Goal: Download file/media

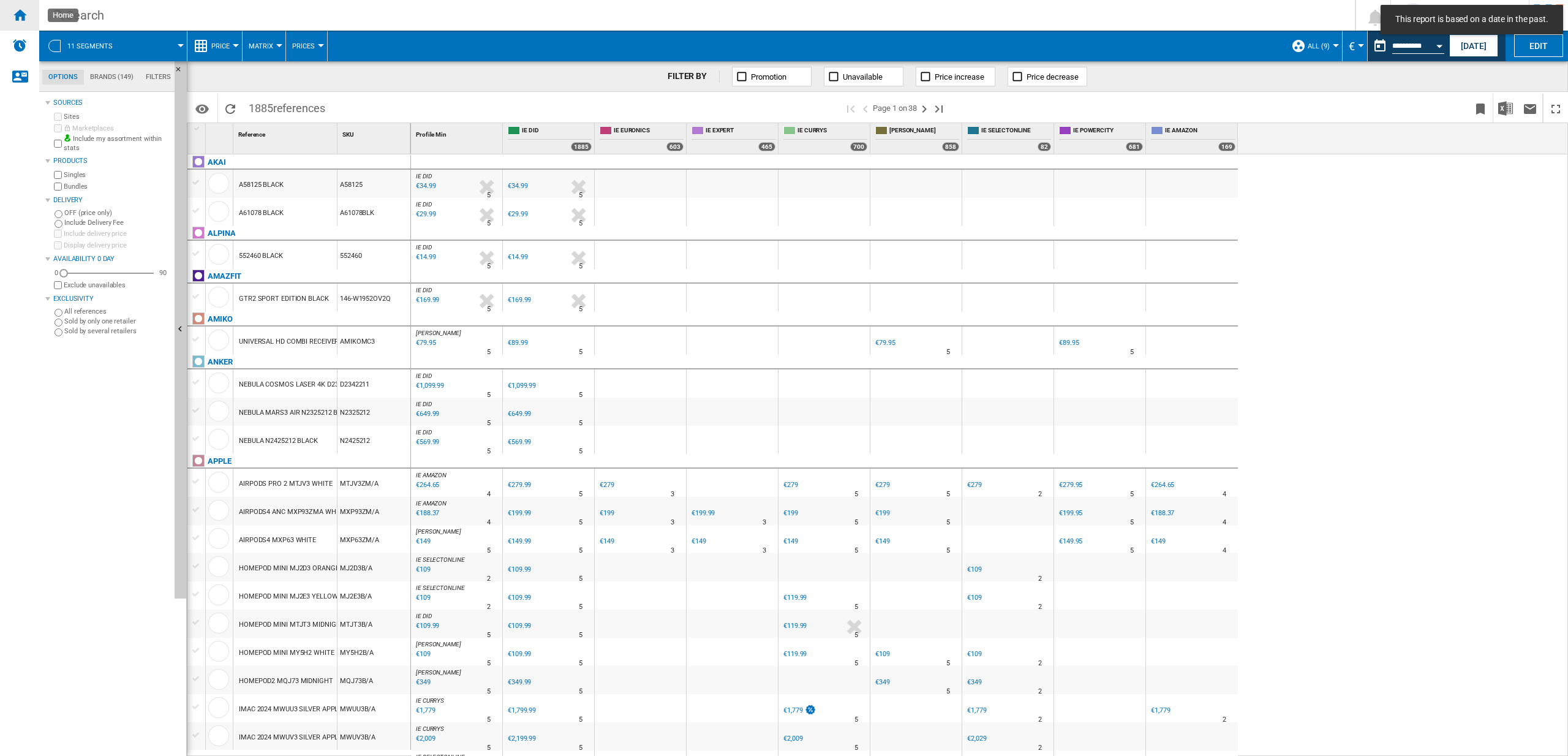
click at [23, 15] on ng-md-icon "Home" at bounding box center [19, 14] width 15 height 15
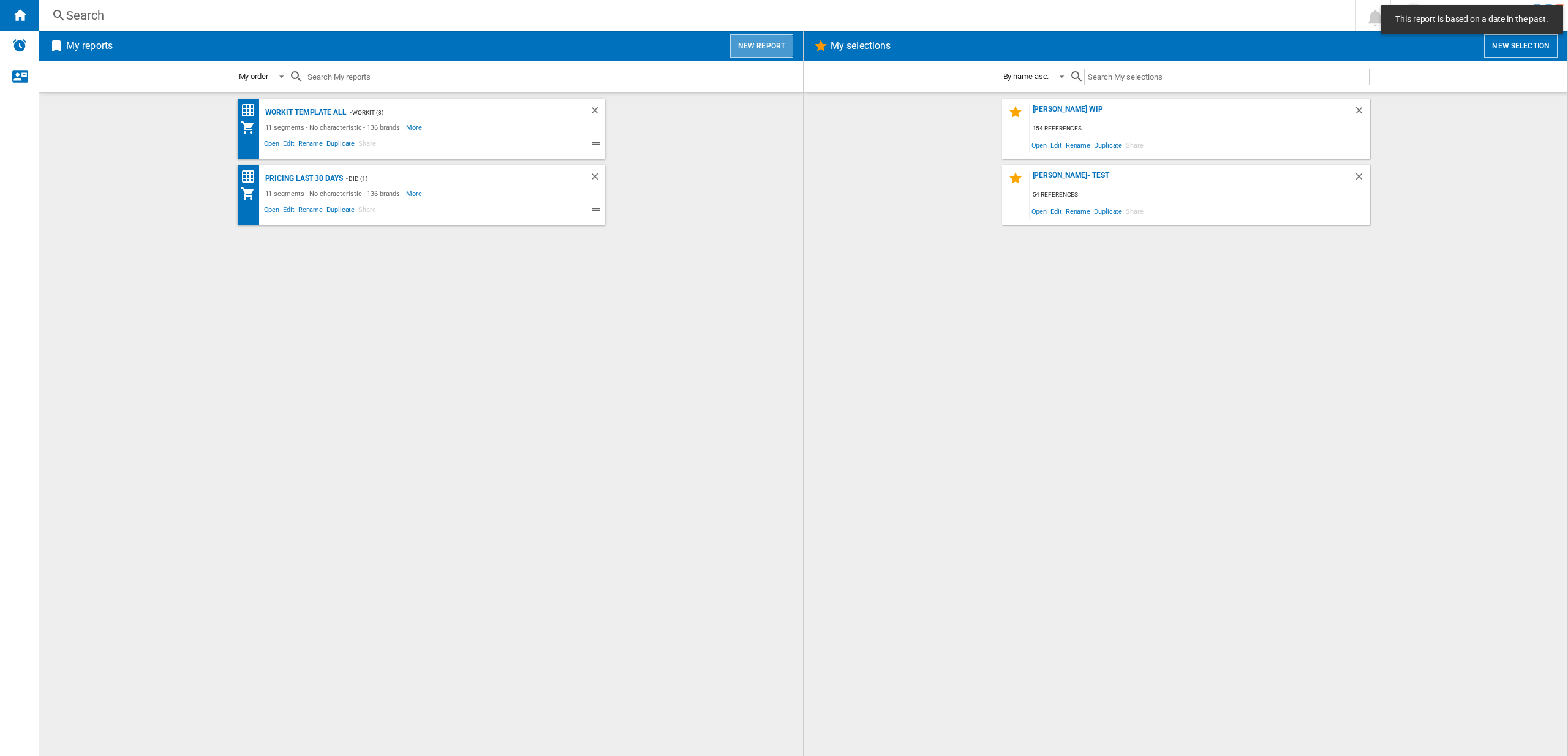
click at [783, 44] on button "New report" at bounding box center [761, 46] width 63 height 23
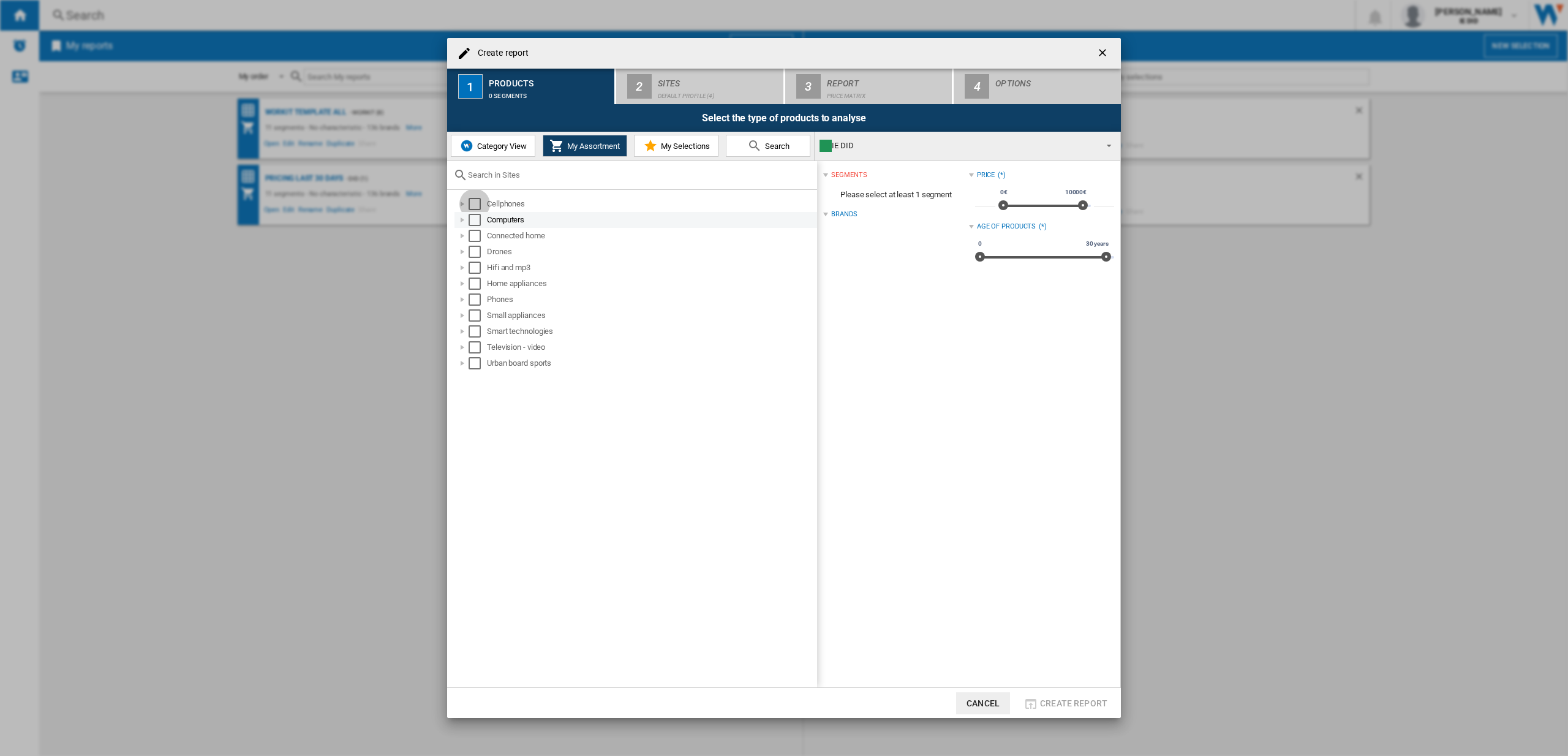
drag, startPoint x: 473, startPoint y: 202, endPoint x: 475, endPoint y: 226, distance: 24.1
click at [475, 204] on div "Select" at bounding box center [474, 203] width 12 height 12
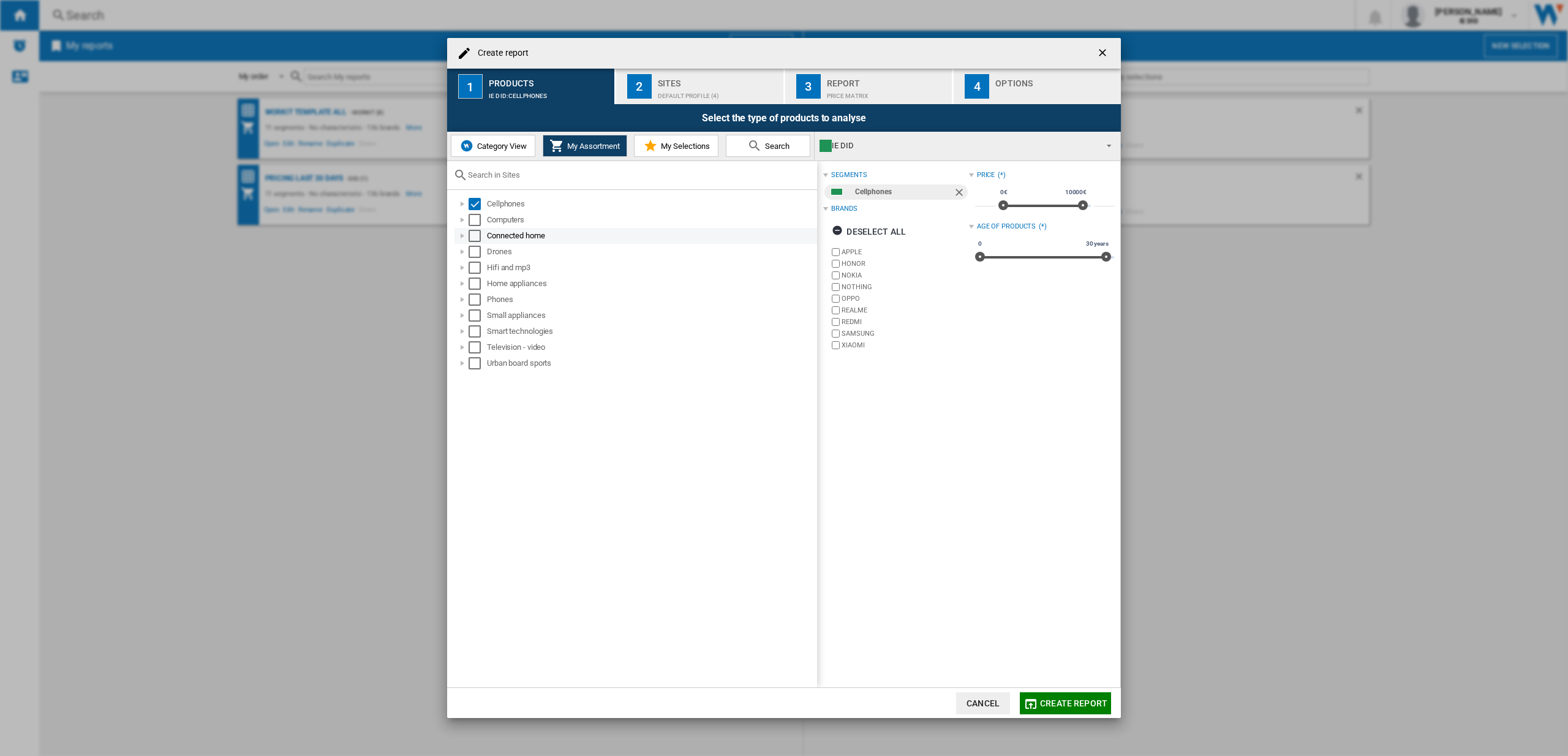
click at [473, 226] on div "Computers" at bounding box center [635, 220] width 362 height 16
drag, startPoint x: 473, startPoint y: 237, endPoint x: 474, endPoint y: 219, distance: 18.0
click at [473, 237] on div "Select" at bounding box center [474, 235] width 12 height 12
drag, startPoint x: 474, startPoint y: 219, endPoint x: 473, endPoint y: 232, distance: 13.0
click at [474, 219] on div "Select" at bounding box center [474, 220] width 12 height 12
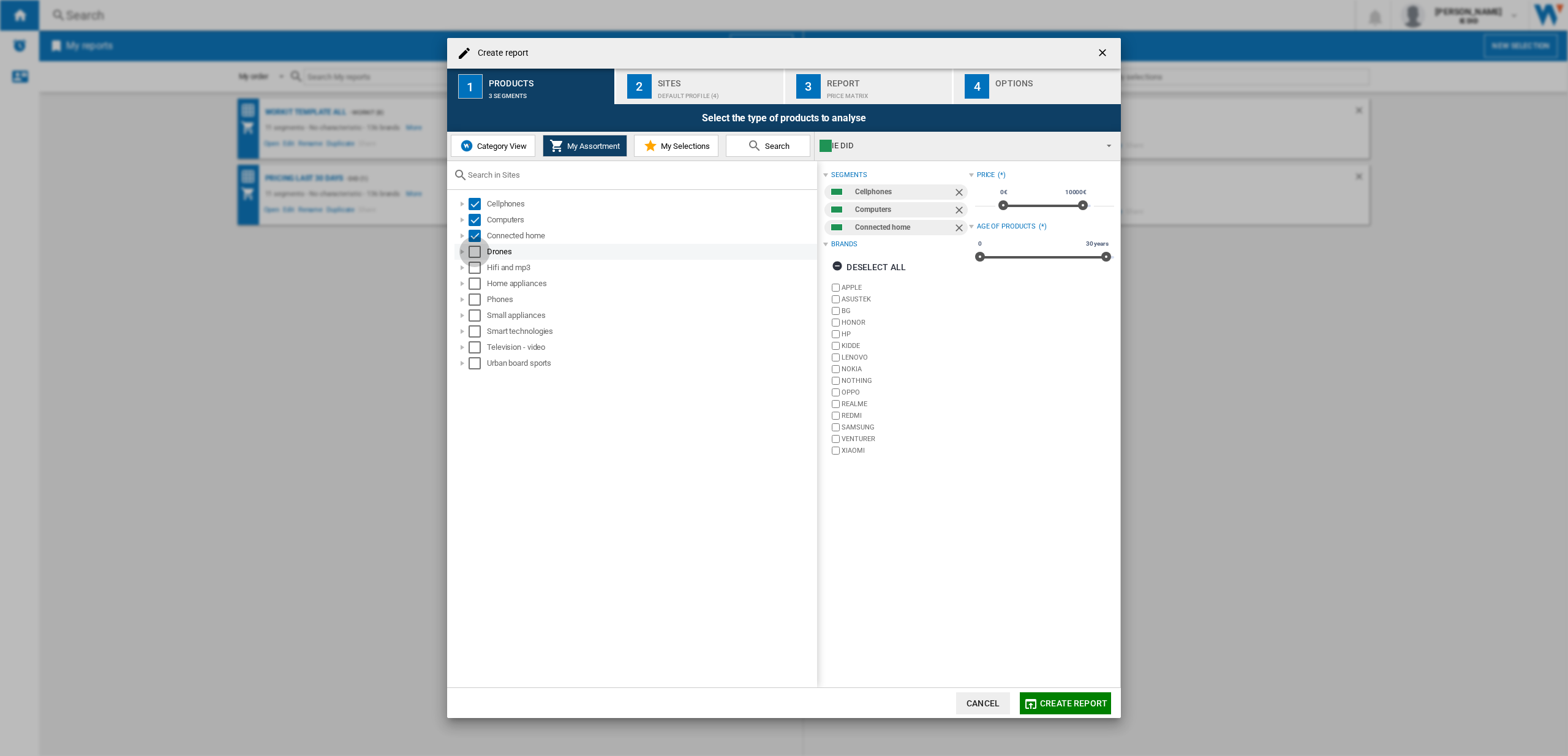
click at [471, 255] on div "Select" at bounding box center [474, 252] width 12 height 12
drag, startPoint x: 473, startPoint y: 270, endPoint x: 474, endPoint y: 288, distance: 18.0
click at [474, 270] on div "Select" at bounding box center [474, 267] width 12 height 12
drag, startPoint x: 474, startPoint y: 288, endPoint x: 473, endPoint y: 297, distance: 9.1
click at [474, 288] on div "Select" at bounding box center [474, 283] width 12 height 12
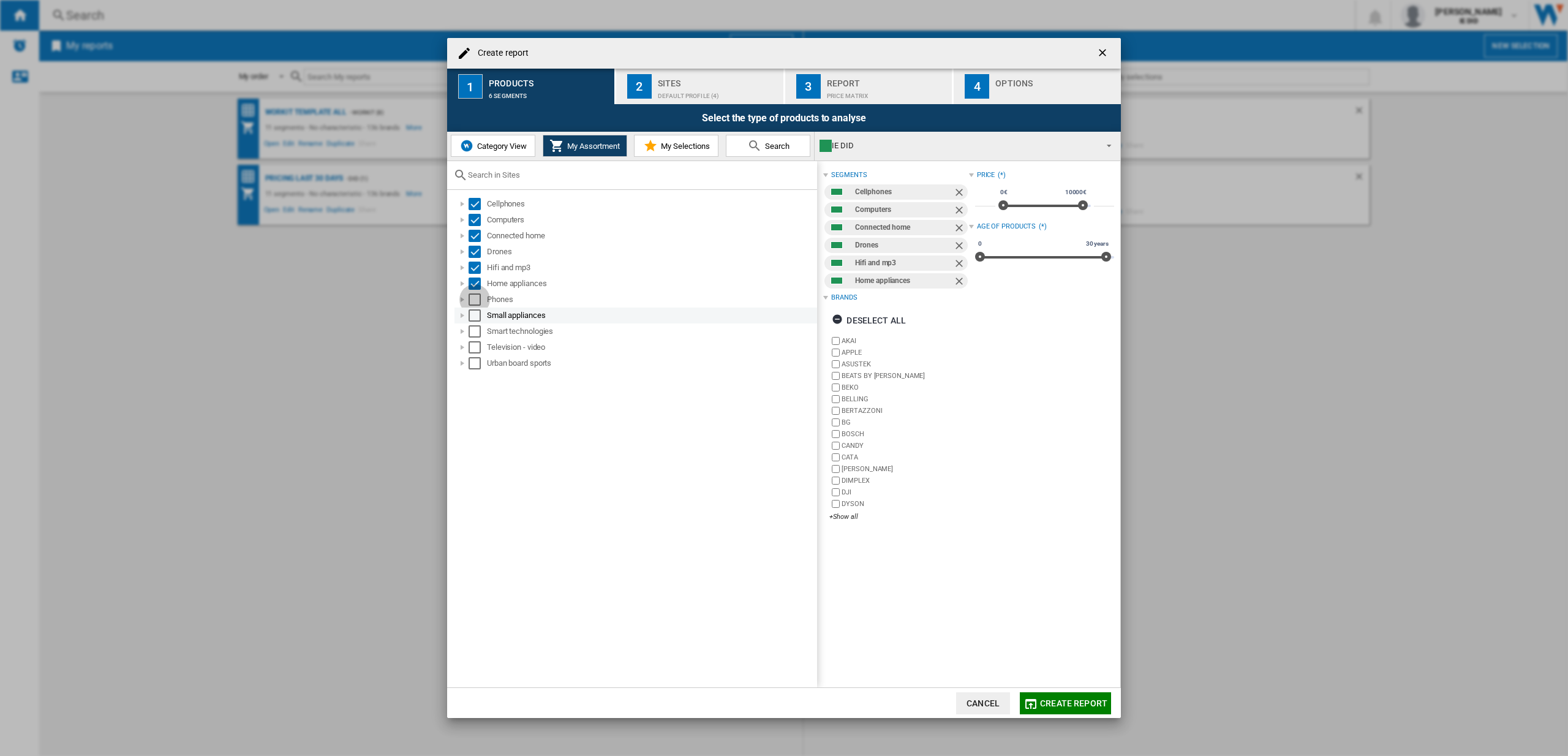
drag, startPoint x: 473, startPoint y: 302, endPoint x: 477, endPoint y: 316, distance: 14.6
click at [473, 302] on div "Select" at bounding box center [474, 299] width 12 height 12
click at [477, 316] on div "Select" at bounding box center [474, 315] width 12 height 12
drag, startPoint x: 470, startPoint y: 331, endPoint x: 470, endPoint y: 337, distance: 6.0
click at [470, 331] on div "Select" at bounding box center [474, 331] width 12 height 12
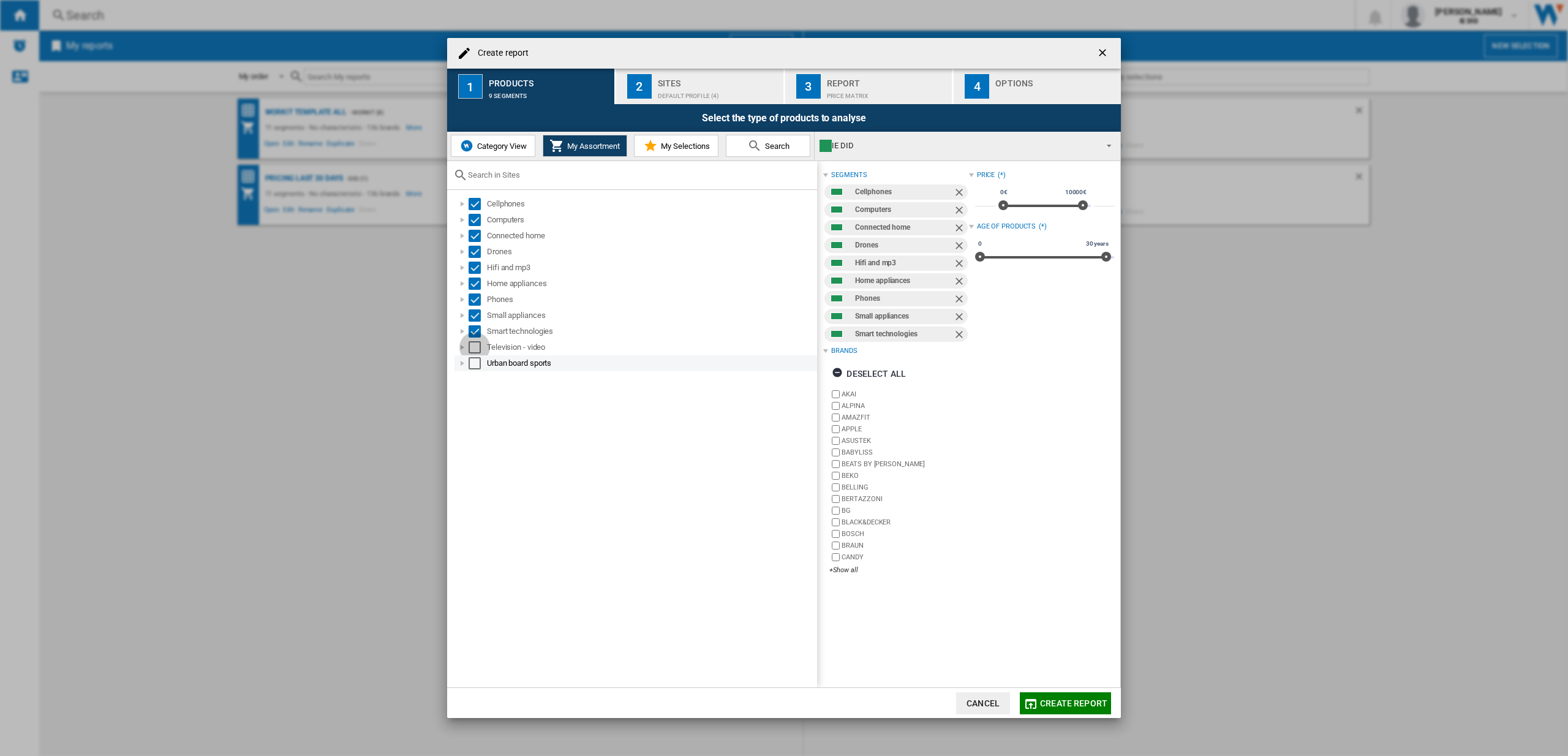
drag, startPoint x: 473, startPoint y: 350, endPoint x: 475, endPoint y: 363, distance: 13.2
click at [473, 351] on div "Select" at bounding box center [474, 347] width 12 height 12
click at [476, 365] on div "Select" at bounding box center [474, 363] width 12 height 12
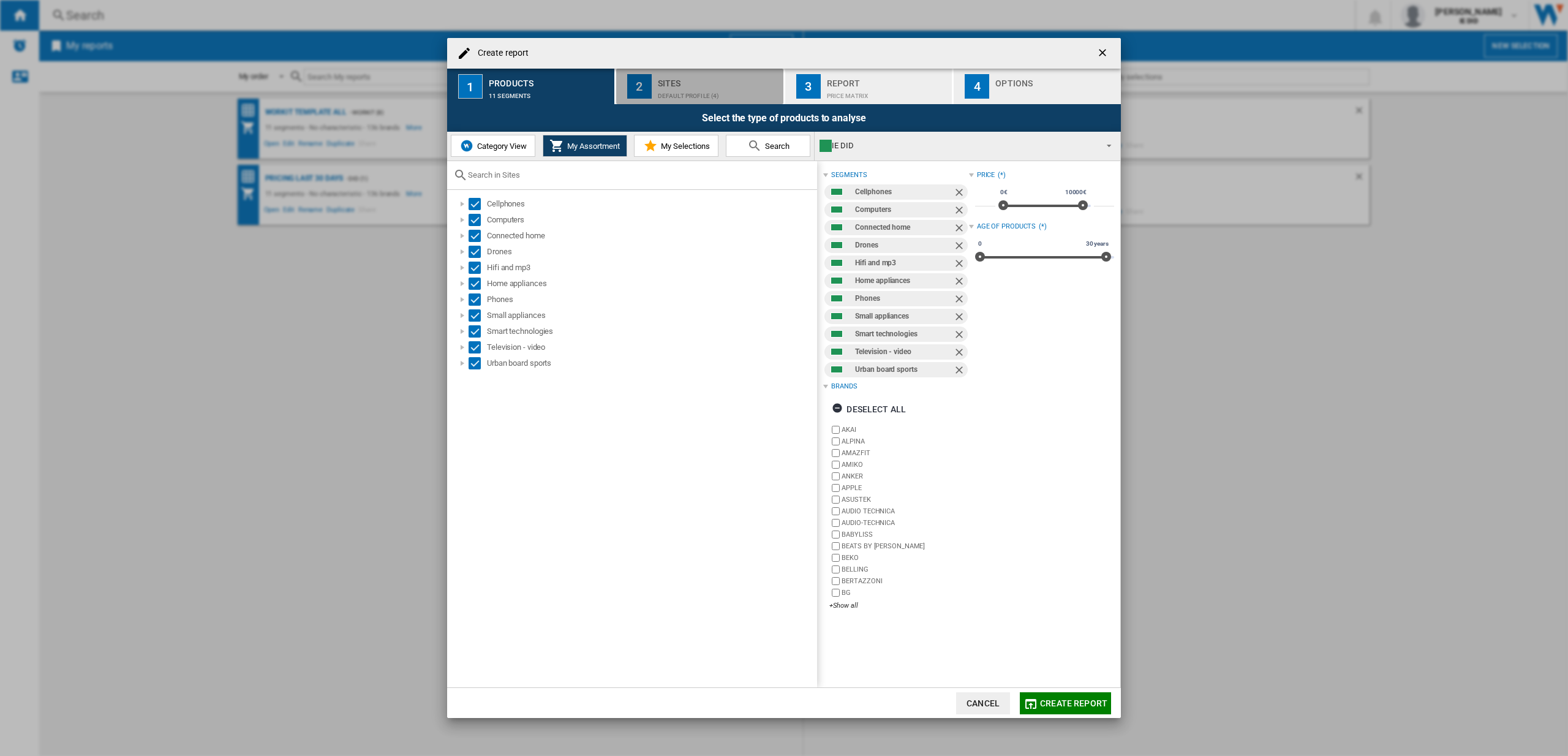
click at [703, 101] on button "2 Sites Default profile (4)" at bounding box center [700, 86] width 168 height 35
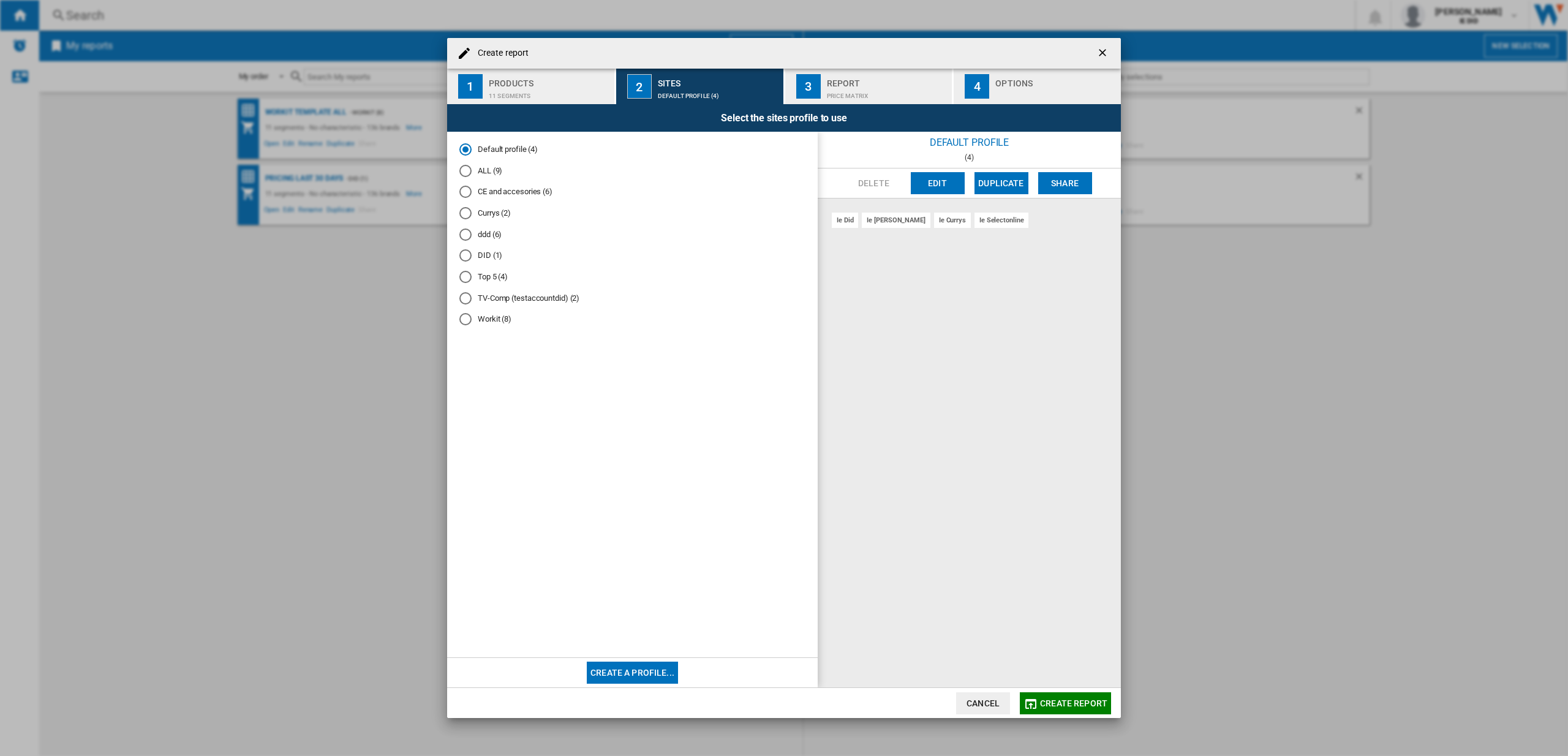
click at [470, 170] on div "ALL (9)" at bounding box center [465, 170] width 12 height 12
click at [1081, 701] on span "Create report" at bounding box center [1073, 704] width 67 height 10
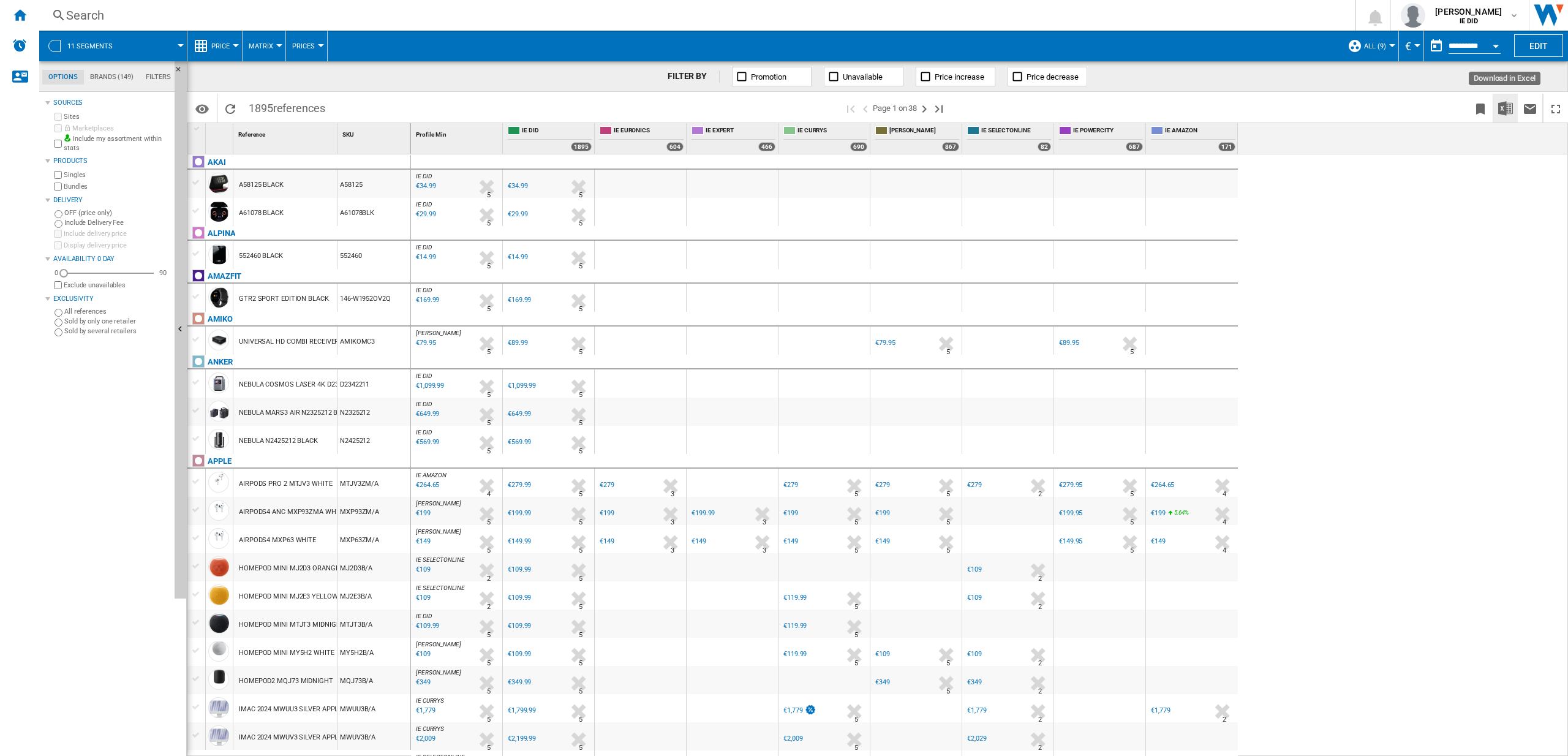
click at [1510, 111] on img "Download in Excel" at bounding box center [1505, 108] width 15 height 15
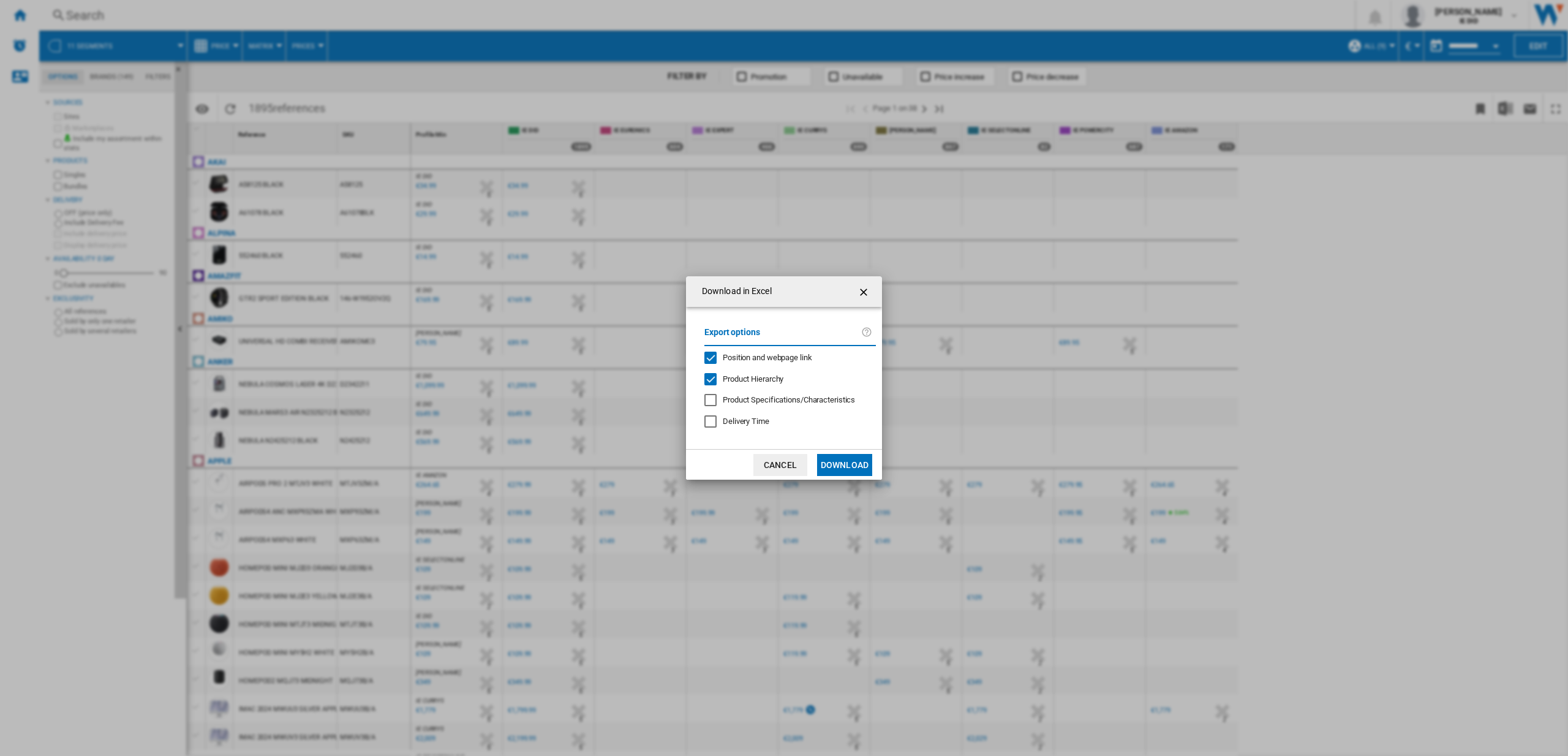
click at [850, 467] on button "Download" at bounding box center [845, 465] width 55 height 22
